Goal: Transaction & Acquisition: Purchase product/service

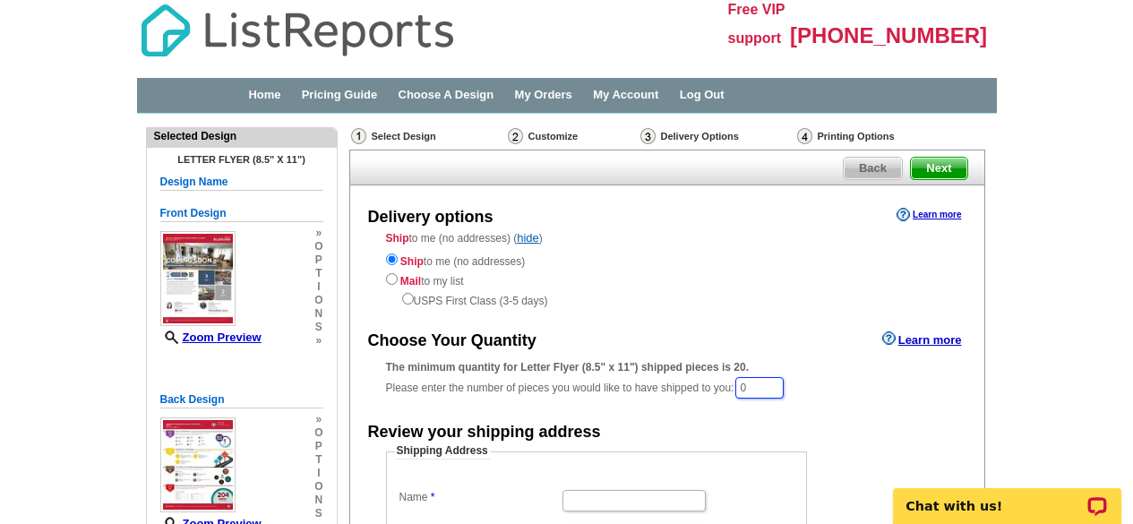
click at [761, 387] on input "0" at bounding box center [759, 388] width 48 height 22
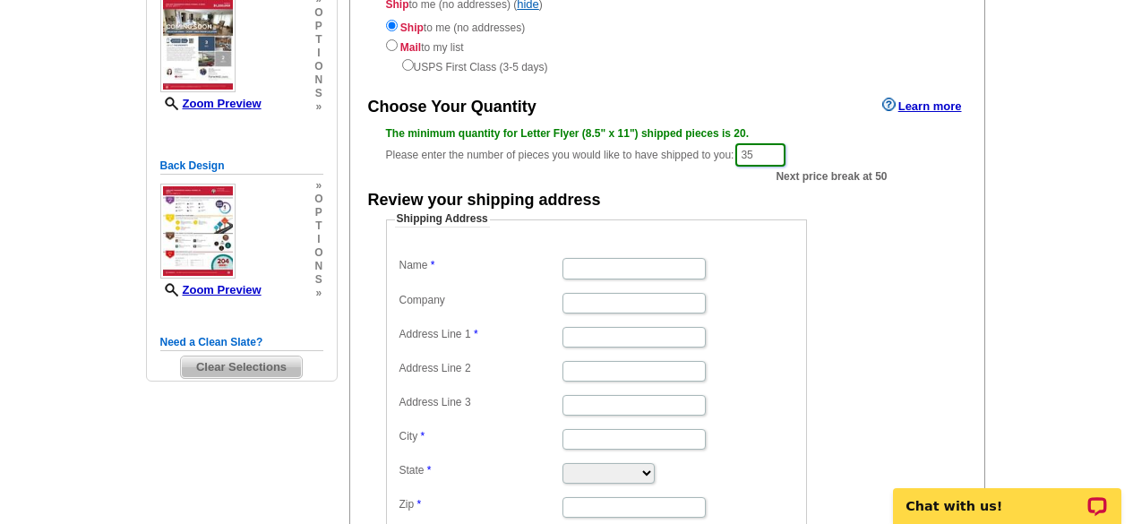
scroll to position [234, 0]
type input "35"
click at [662, 266] on input "Name" at bounding box center [634, 268] width 143 height 21
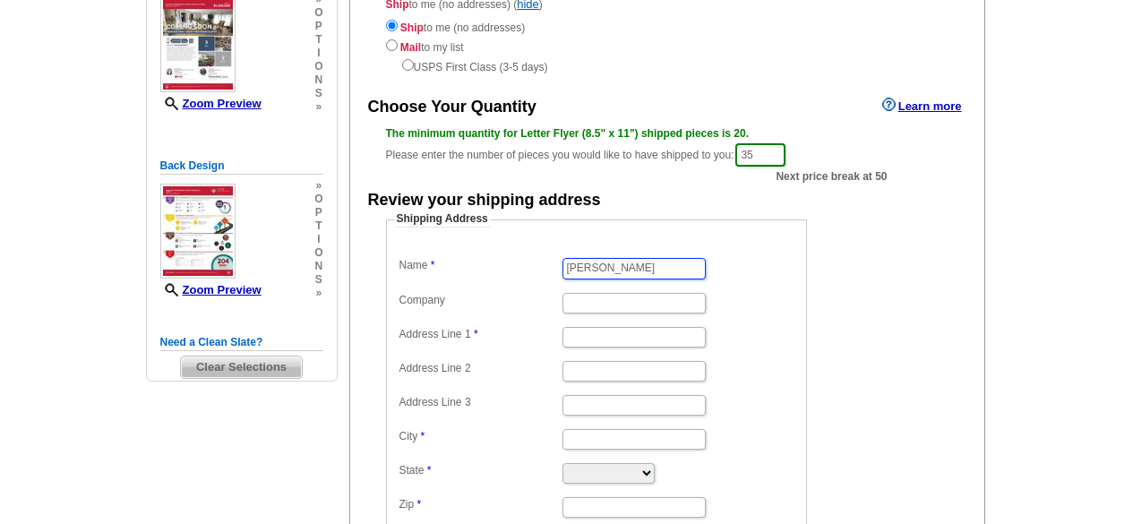
type input "[PERSON_NAME]"
type input "HomeSmart"
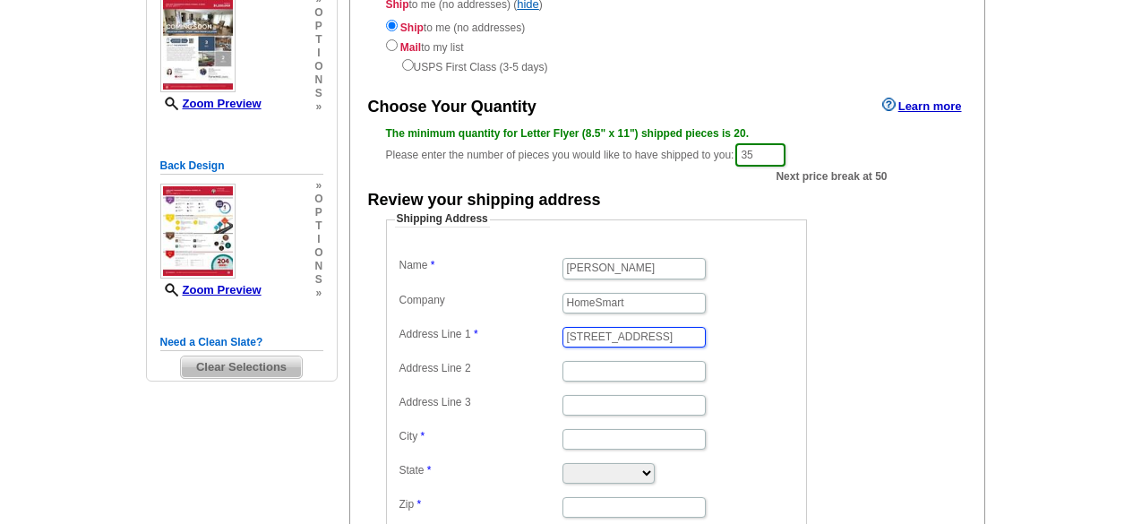
type input "[STREET_ADDRESS]"
type input "Phoenix"
click at [655, 475] on select "[US_STATE] [US_STATE] [US_STATE] [US_STATE] [US_STATE] [US_STATE] [US_STATE] [U…" at bounding box center [609, 473] width 92 height 21
select select "AZ"
click at [563, 463] on select "[US_STATE] [US_STATE] [US_STATE] [US_STATE] [US_STATE] [US_STATE] [US_STATE] [U…" at bounding box center [609, 473] width 92 height 21
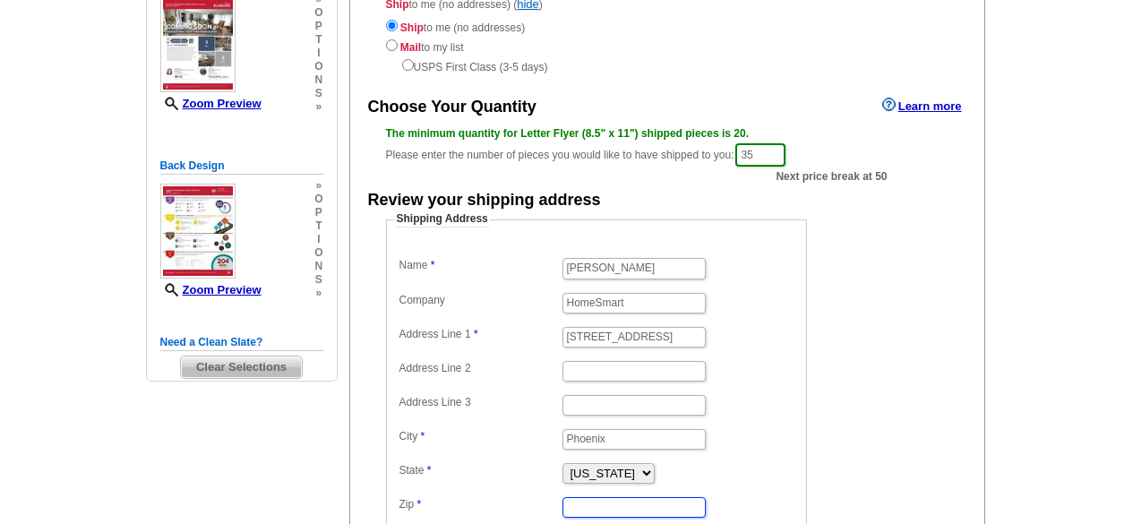
click at [601, 508] on input "Zip" at bounding box center [634, 507] width 143 height 21
type input "85020"
click at [742, 256] on dd "[PERSON_NAME]" at bounding box center [596, 267] width 403 height 27
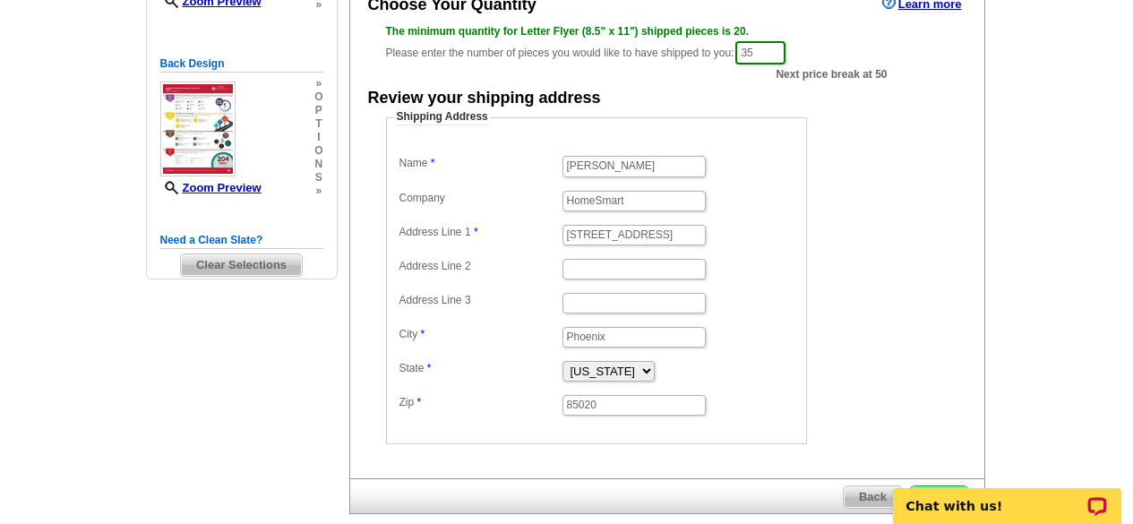
scroll to position [432, 0]
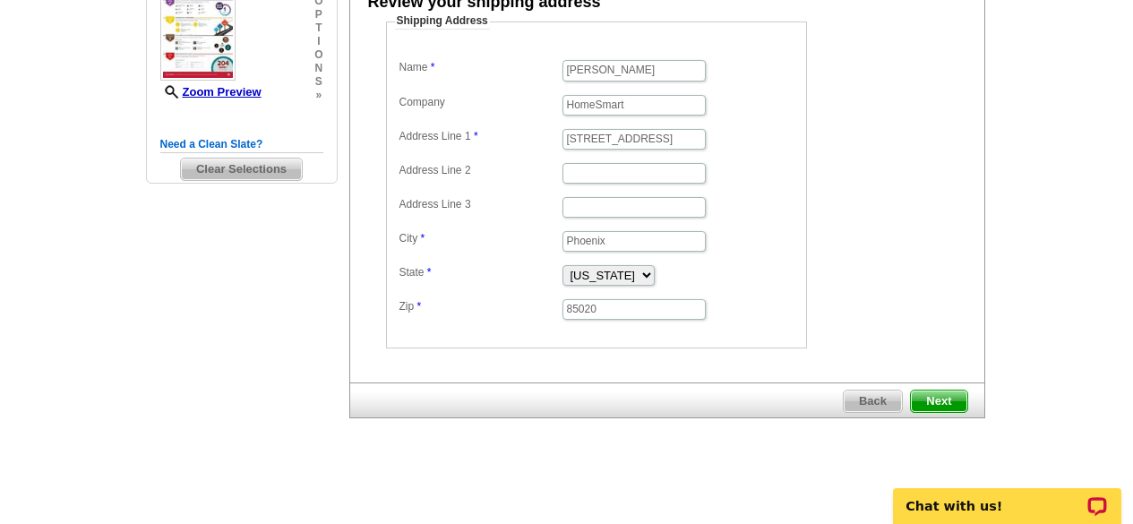
click at [953, 395] on span "Next" at bounding box center [939, 402] width 56 height 22
